Goal: Transaction & Acquisition: Purchase product/service

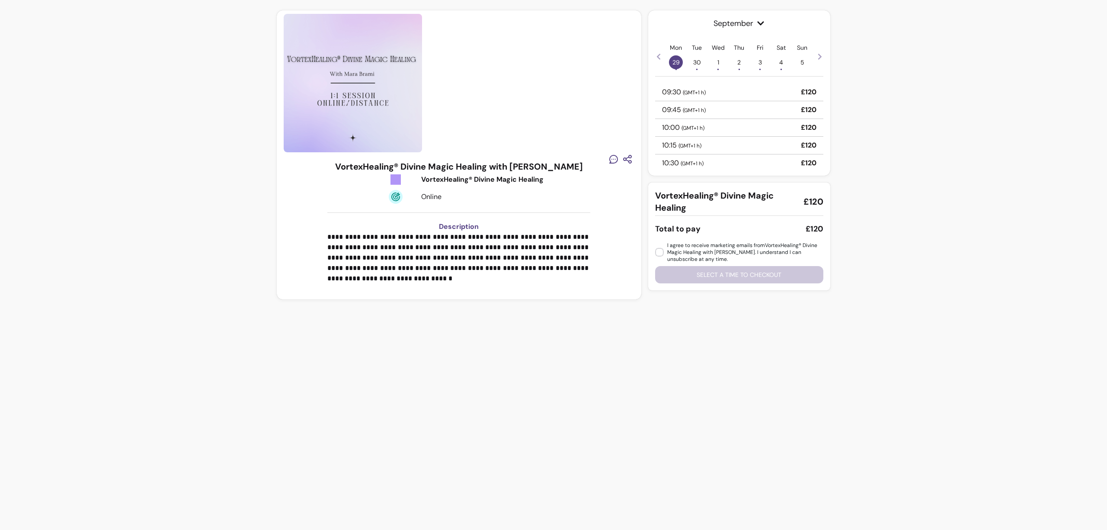
click at [735, 128] on div "10:00 ( GMT+1 h ) £120" at bounding box center [739, 128] width 168 height 18
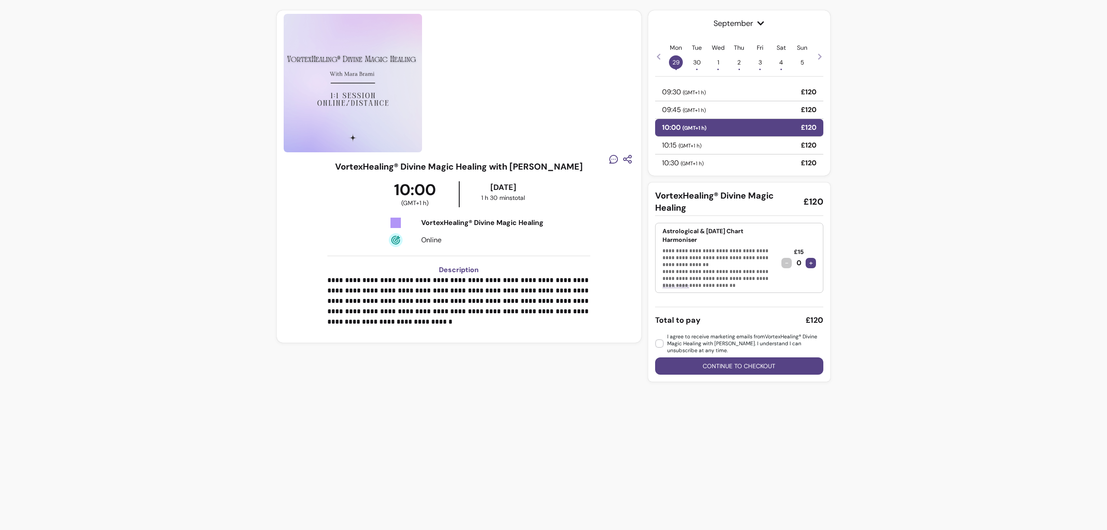
click at [727, 366] on button "Continue to checkout" at bounding box center [739, 365] width 168 height 17
